Goal: Task Accomplishment & Management: Manage account settings

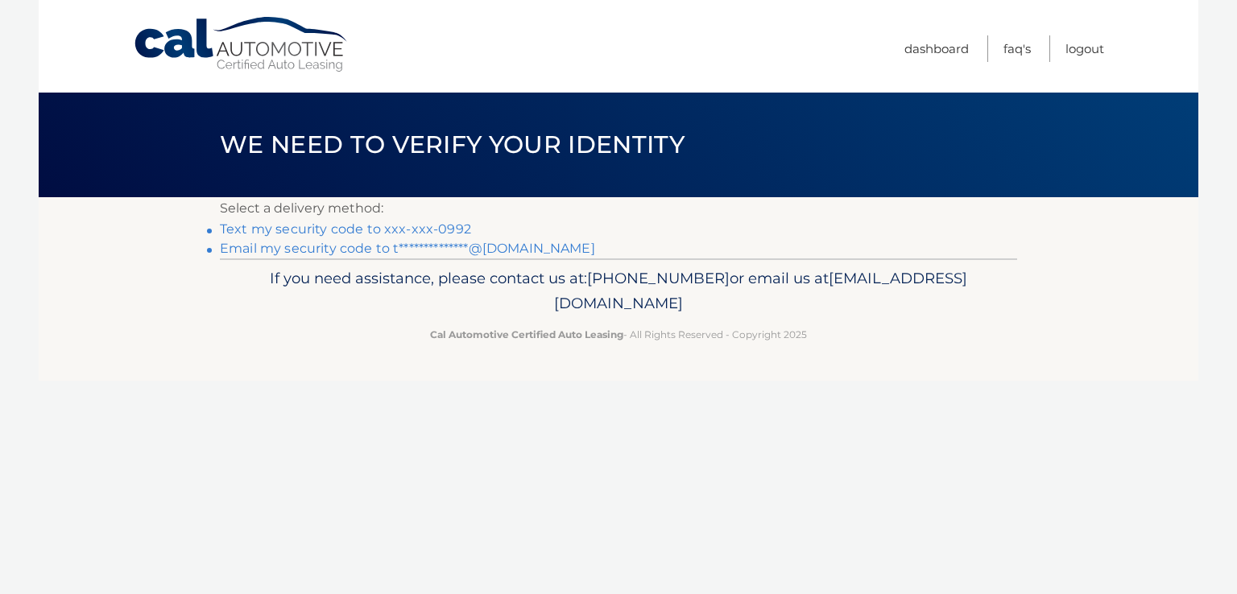
click at [456, 224] on link "Text my security code to xxx-xxx-0992" at bounding box center [345, 228] width 251 height 15
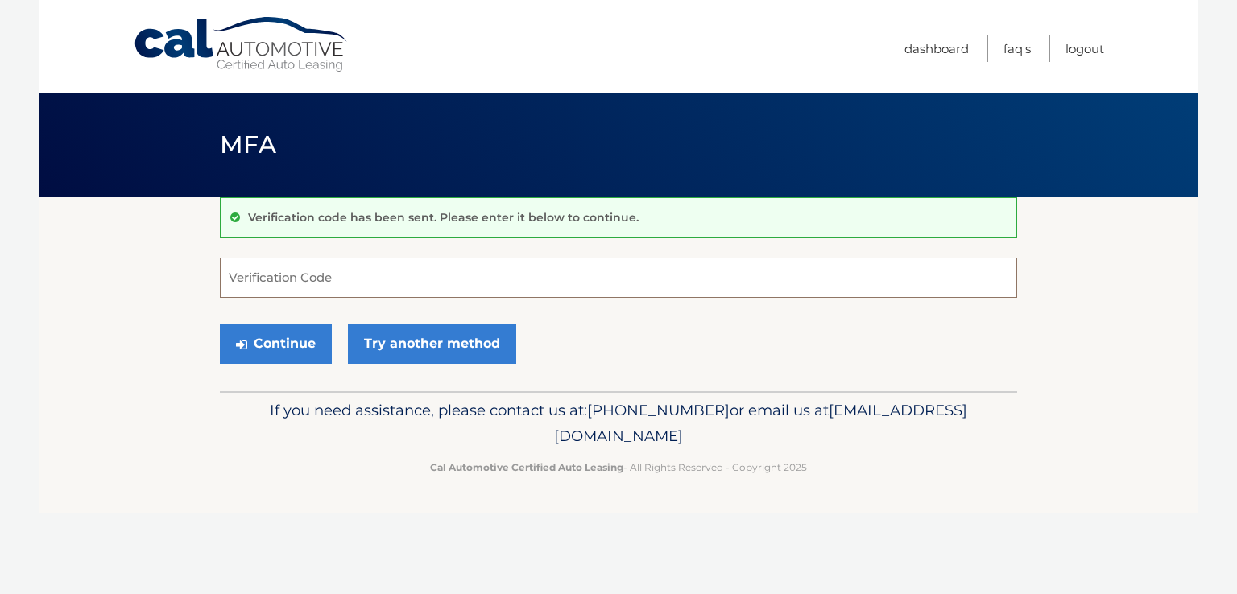
click at [441, 275] on input "Verification Code" at bounding box center [618, 278] width 797 height 40
type input "467019"
click at [220, 324] on button "Continue" at bounding box center [276, 344] width 112 height 40
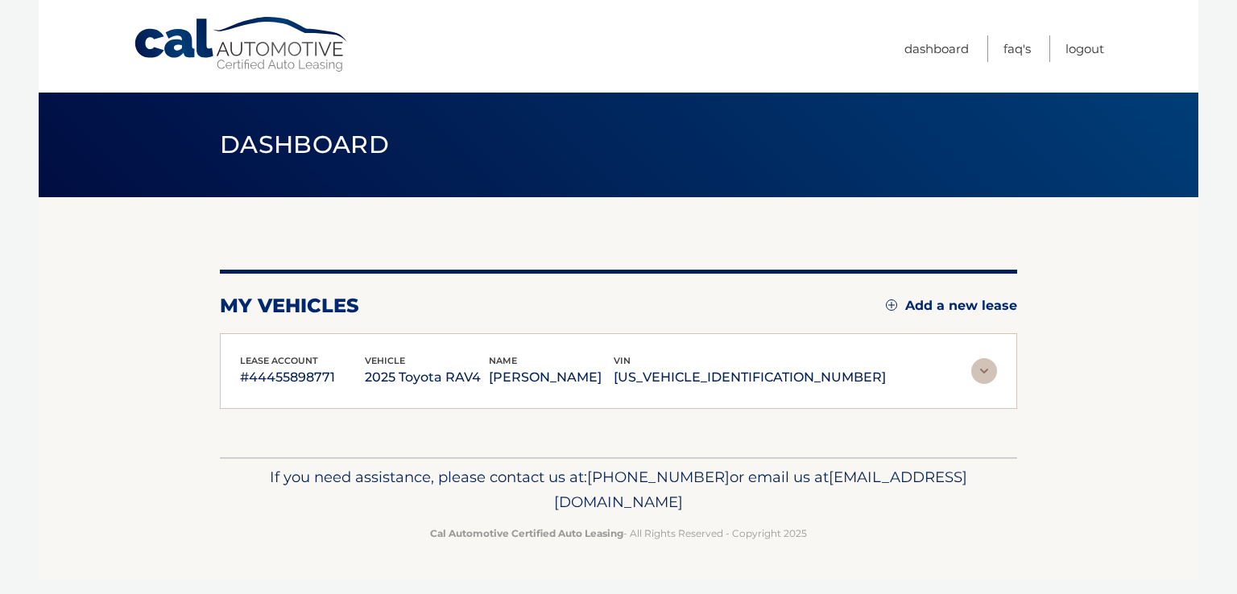
click at [981, 368] on img at bounding box center [984, 371] width 26 height 26
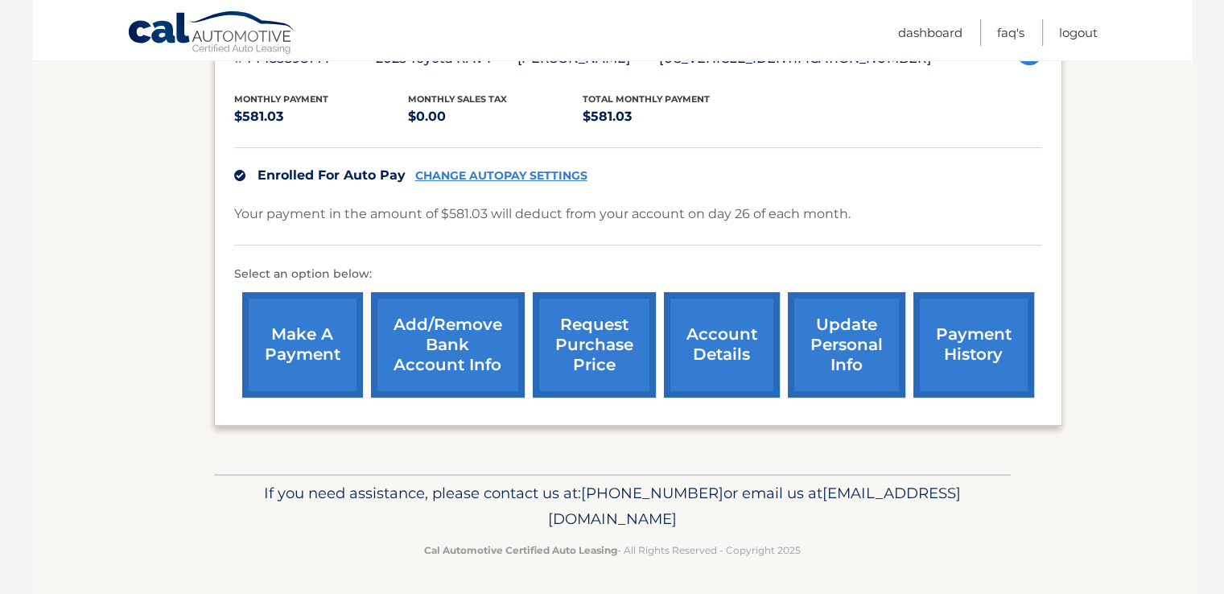
scroll to position [316, 0]
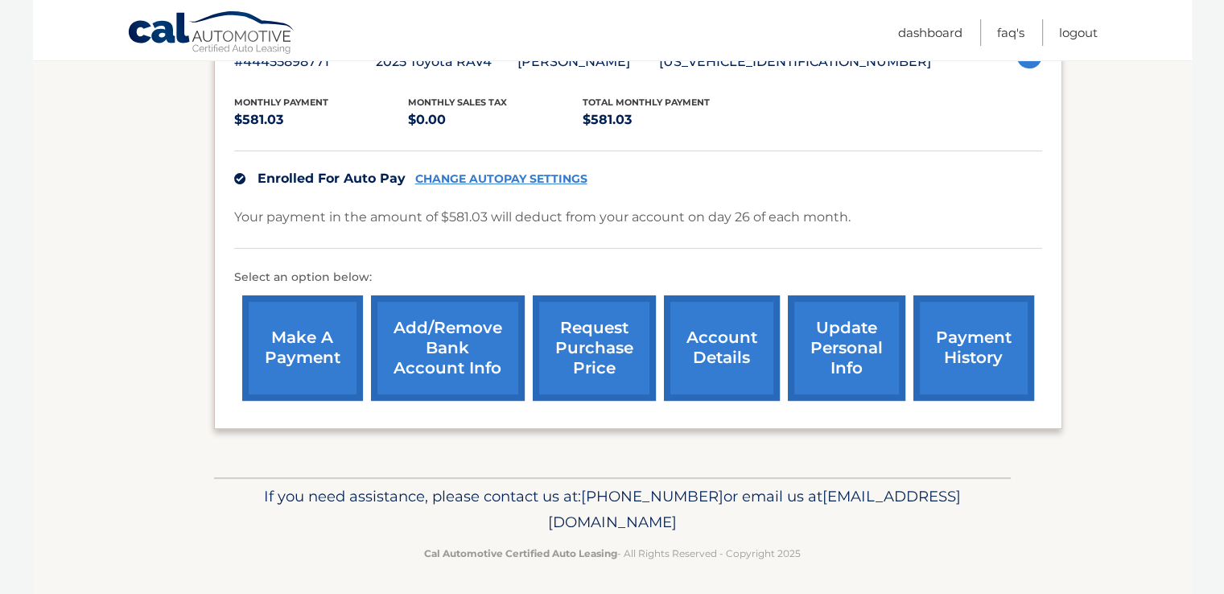
click at [998, 369] on link "payment history" at bounding box center [974, 347] width 121 height 105
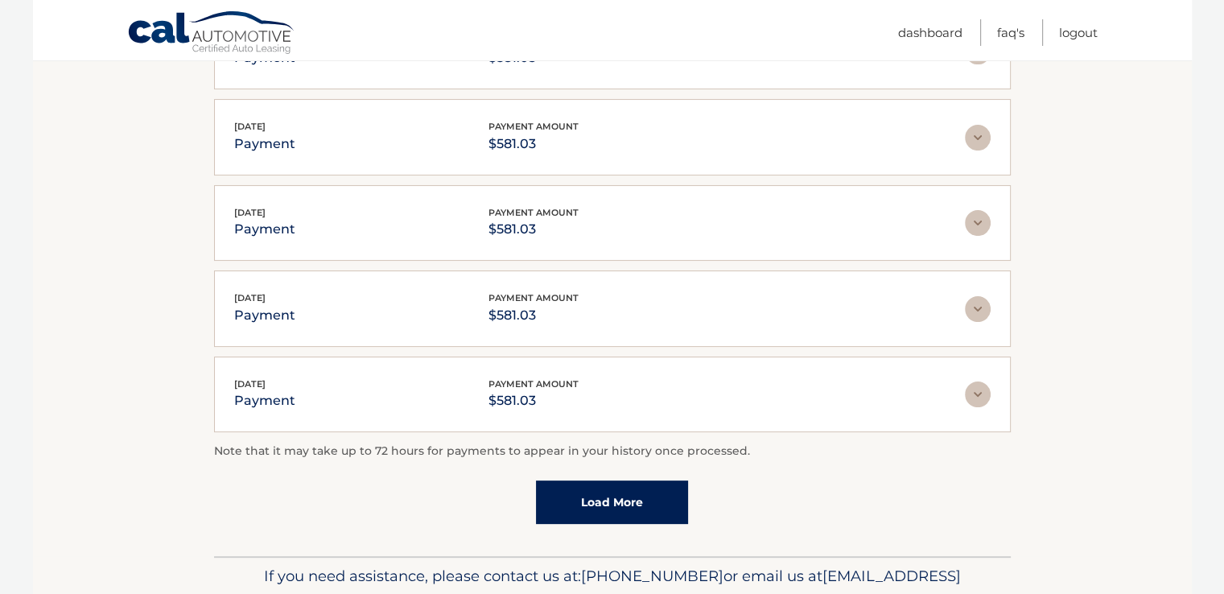
scroll to position [242, 0]
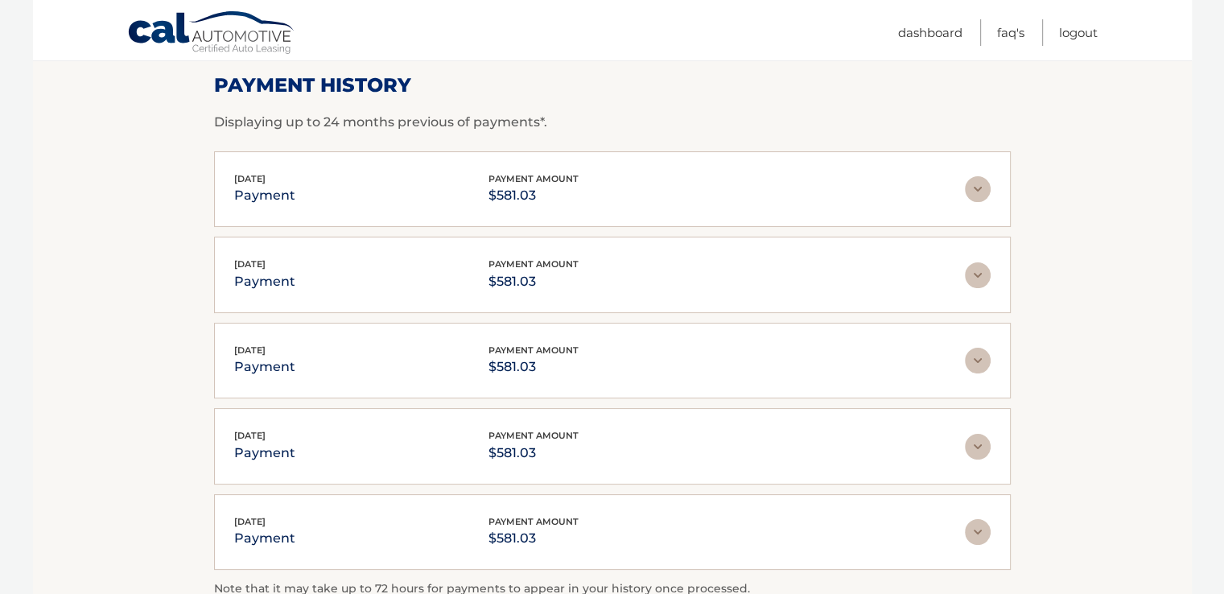
click at [967, 184] on img at bounding box center [978, 189] width 26 height 26
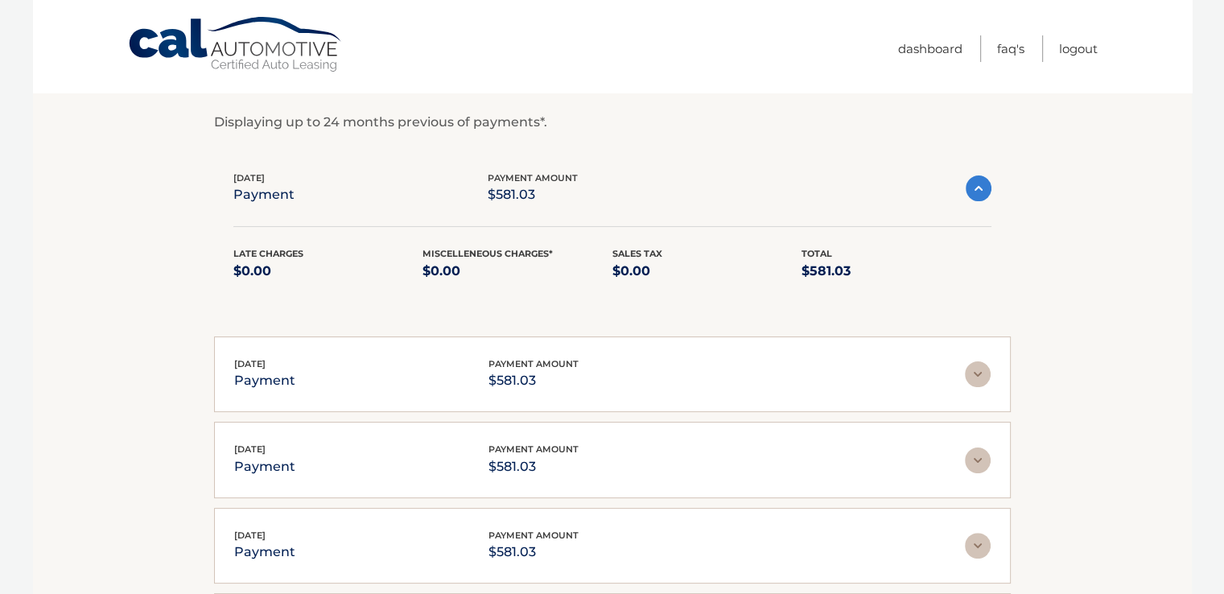
scroll to position [0, 0]
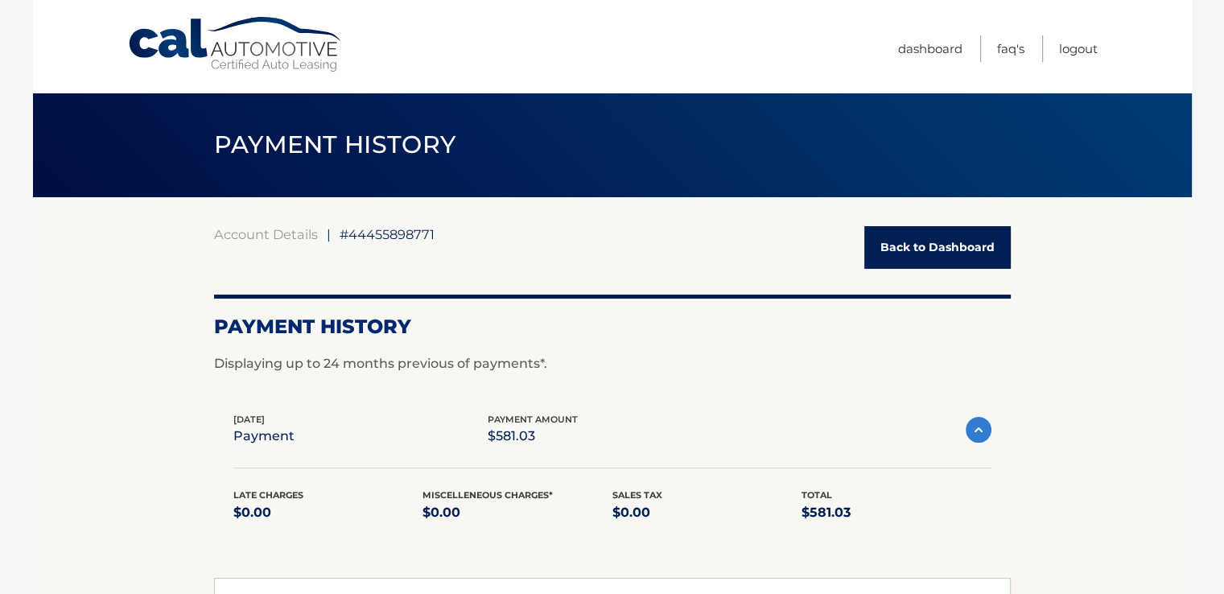
click at [919, 246] on link "Back to Dashboard" at bounding box center [938, 247] width 147 height 43
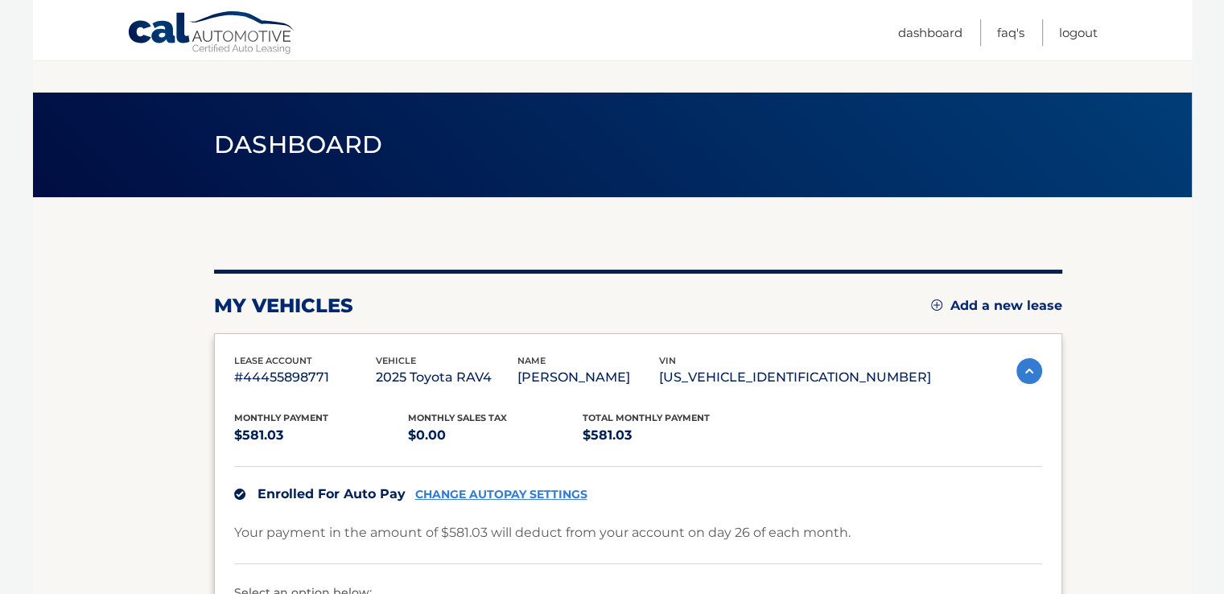
scroll to position [260, 0]
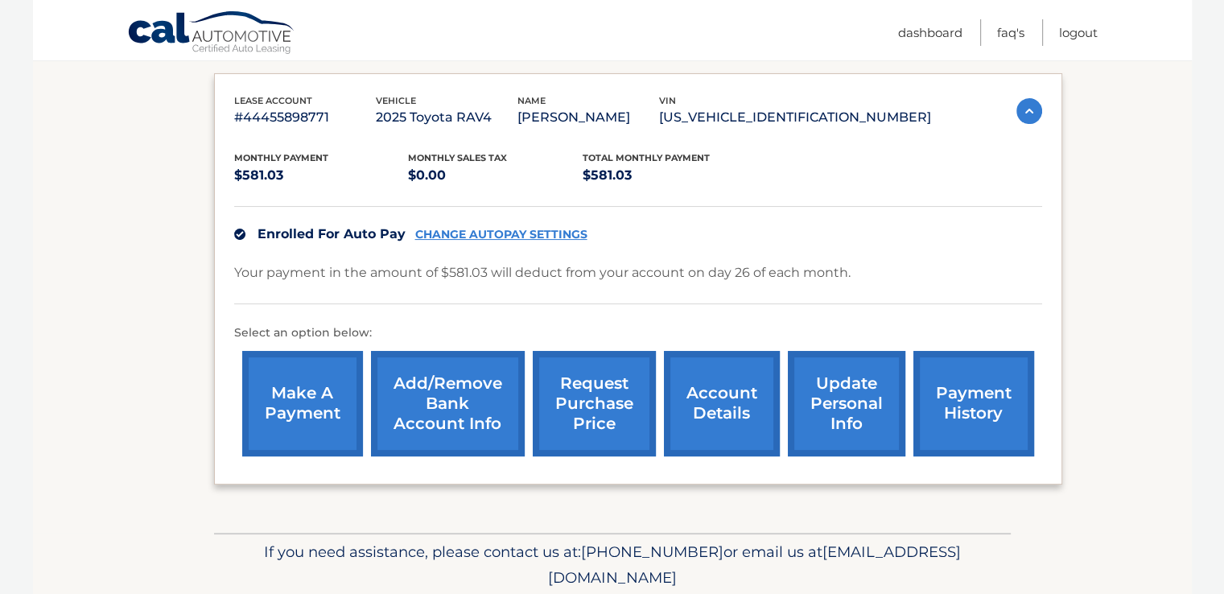
click at [588, 385] on link "request purchase price" at bounding box center [594, 403] width 123 height 105
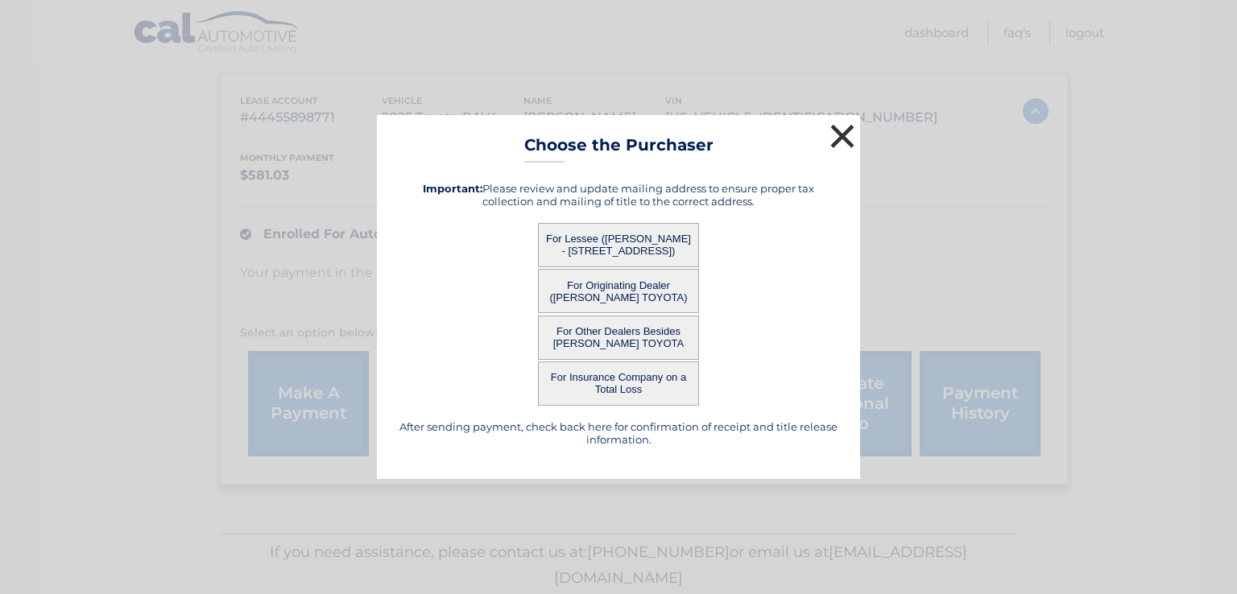
click at [844, 136] on button "×" at bounding box center [842, 136] width 32 height 32
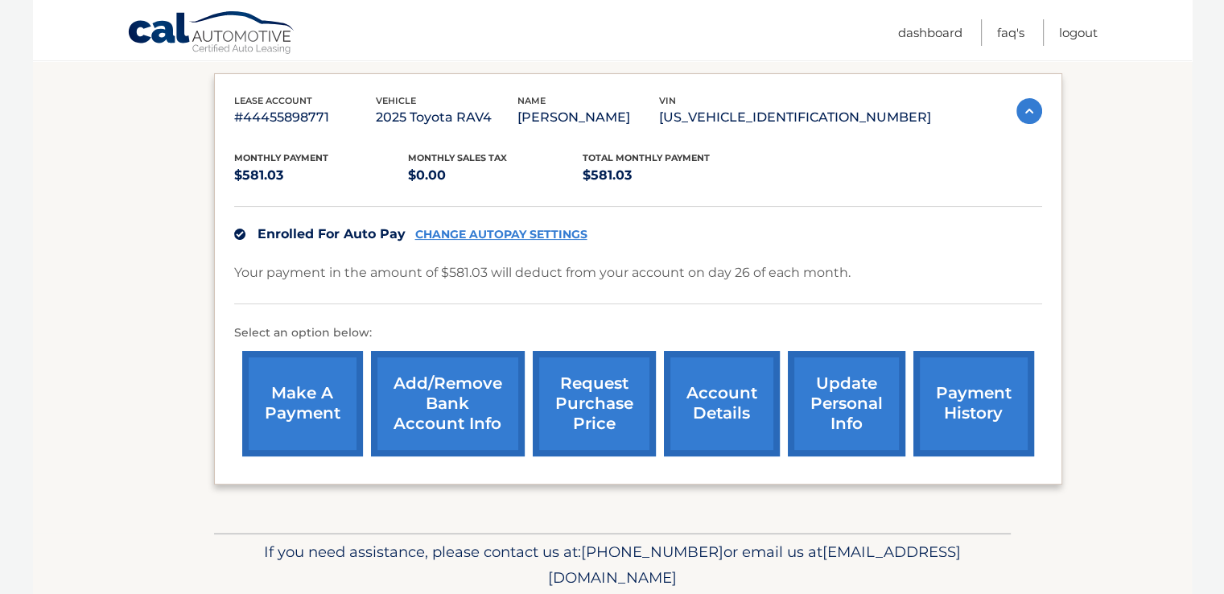
click at [1128, 272] on section "my vehicles Add a new lease lease account #44455898771 vehicle 2025 Toyota RAV4…" at bounding box center [612, 235] width 1159 height 596
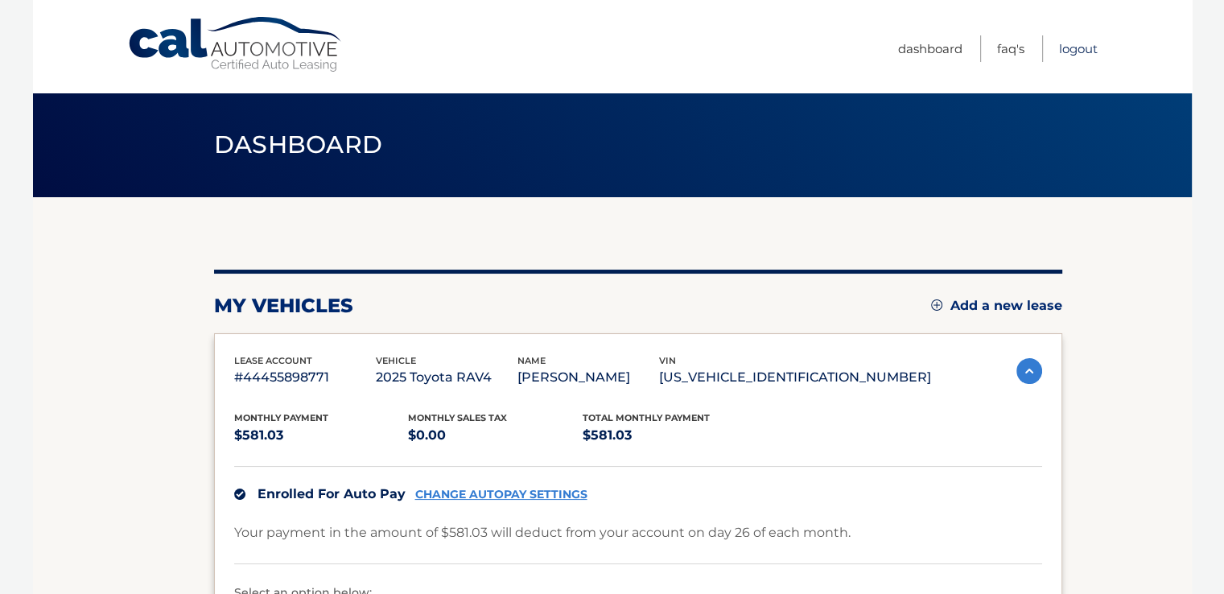
click at [1076, 49] on link "Logout" at bounding box center [1078, 48] width 39 height 27
